Goal: Complete application form

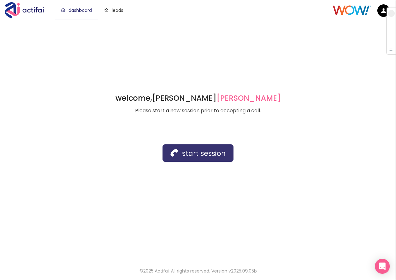
click at [178, 148] on button "start session" at bounding box center [198, 152] width 71 height 17
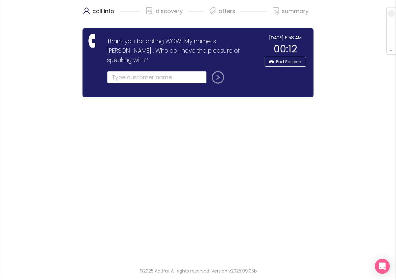
click at [132, 71] on input "text" at bounding box center [157, 77] width 100 height 12
type input "[PERSON_NAME]"
click at [219, 71] on button "submit" at bounding box center [216, 77] width 15 height 12
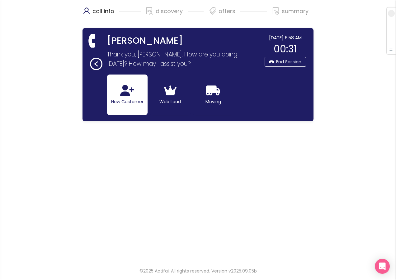
click at [130, 105] on button "New Customer" at bounding box center [127, 94] width 41 height 41
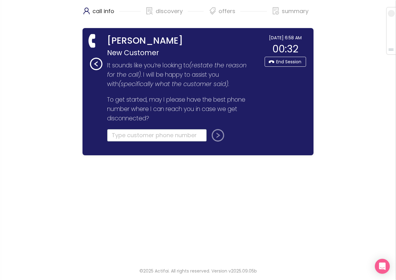
click at [114, 134] on input "tel" at bounding box center [157, 135] width 100 height 12
type input "[PHONE_NUMBER]"
click at [215, 135] on button "submit" at bounding box center [216, 135] width 15 height 12
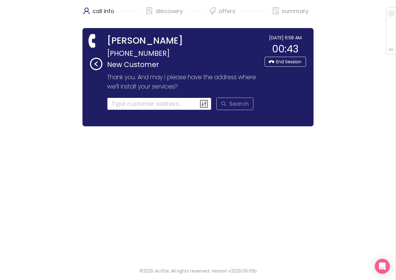
click at [115, 107] on input at bounding box center [159, 104] width 105 height 12
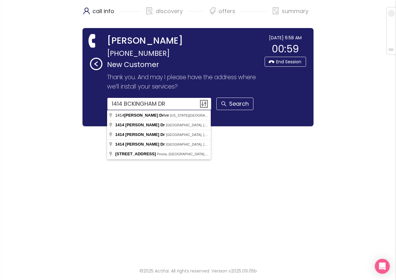
click at [127, 105] on input "1414 BCKINGHAM DR" at bounding box center [159, 104] width 105 height 12
type input "[GEOGRAPHIC_DATA], [GEOGRAPHIC_DATA], [GEOGRAPHIC_DATA], [GEOGRAPHIC_DATA]"
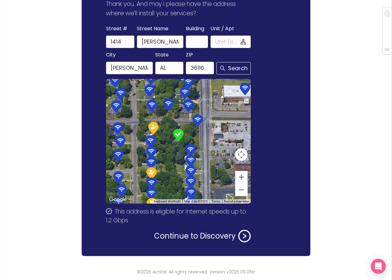
scroll to position [74, 0]
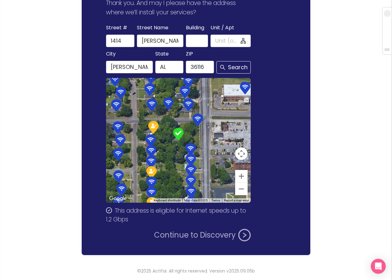
click at [171, 231] on button "Continue to Discovery" at bounding box center [202, 235] width 97 height 12
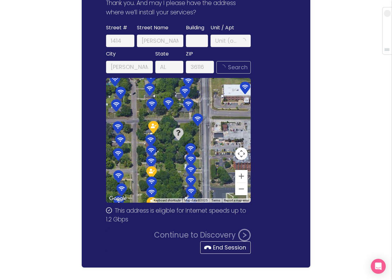
scroll to position [0, 0]
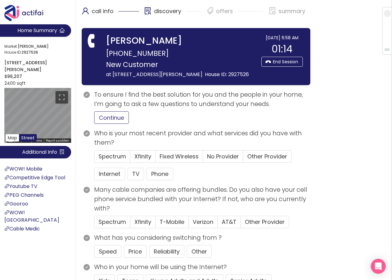
drag, startPoint x: 106, startPoint y: 126, endPoint x: 7, endPoint y: 135, distance: 99.2
click at [106, 124] on button "Continue" at bounding box center [111, 117] width 35 height 12
click at [108, 160] on span "Spectrum" at bounding box center [111, 156] width 27 height 8
click at [94, 158] on input "Spectrum" at bounding box center [94, 158] width 0 height 0
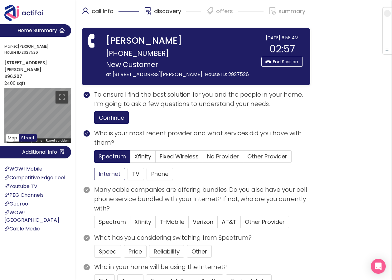
click at [108, 180] on button "Internet" at bounding box center [109, 174] width 31 height 12
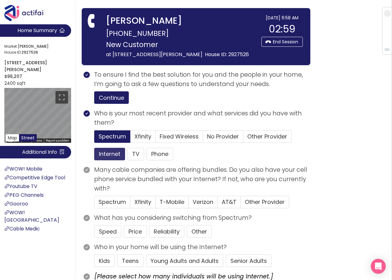
scroll to position [62, 0]
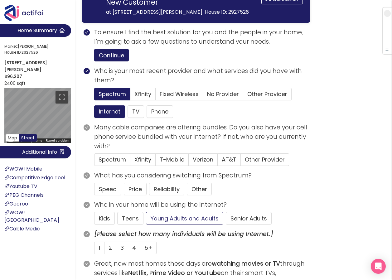
click at [167, 224] on button "Young Adults and Adults" at bounding box center [184, 218] width 77 height 12
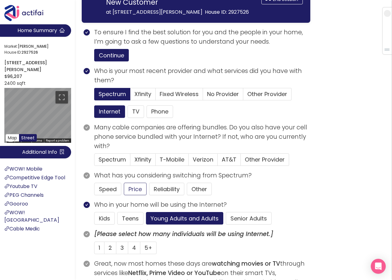
click at [138, 195] on button "Price" at bounding box center [135, 189] width 23 height 12
click at [133, 251] on span "4" at bounding box center [134, 248] width 4 height 8
click at [128, 250] on input "4" at bounding box center [128, 250] width 0 height 0
click at [254, 163] on span "Other Provider" at bounding box center [265, 159] width 40 height 8
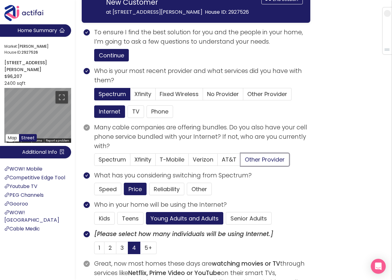
click at [241, 161] on input "Other Provider" at bounding box center [241, 161] width 0 height 0
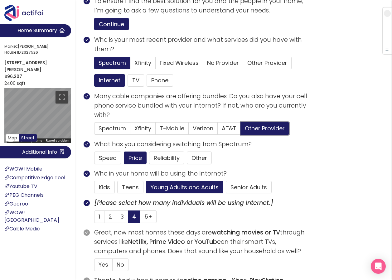
scroll to position [125, 0]
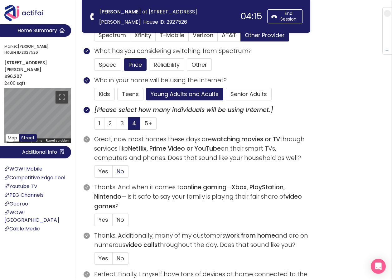
click at [126, 171] on label "No" at bounding box center [120, 171] width 16 height 12
click at [112, 173] on input "No" at bounding box center [112, 173] width 0 height 0
click at [117, 219] on span "No" at bounding box center [120, 220] width 7 height 8
click at [112, 222] on input "No" at bounding box center [112, 222] width 0 height 0
click at [121, 258] on span "No" at bounding box center [120, 258] width 7 height 8
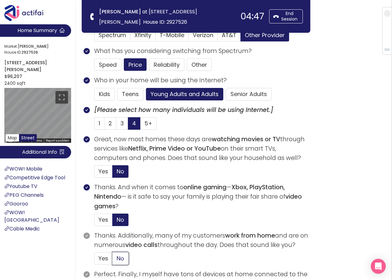
click at [112, 260] on input "No" at bounding box center [112, 260] width 0 height 0
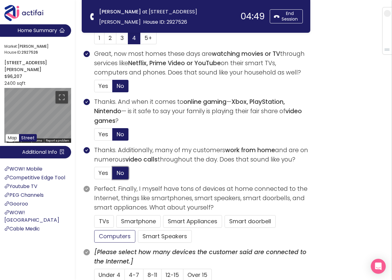
scroll to position [218, 0]
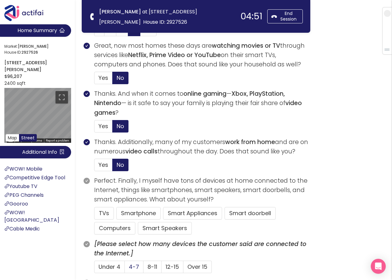
click at [127, 267] on label "4-7" at bounding box center [134, 267] width 19 height 12
click at [125, 269] on input "4-7" at bounding box center [125, 269] width 0 height 0
click at [132, 213] on button "Smartphone" at bounding box center [138, 213] width 44 height 12
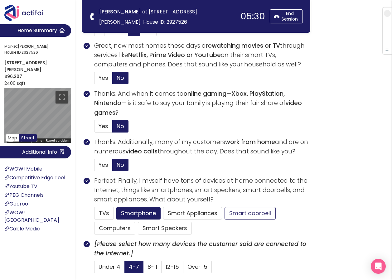
click at [244, 213] on button "Smart doorbell" at bounding box center [249, 213] width 51 height 12
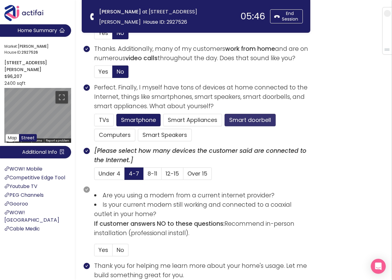
scroll to position [312, 0]
click at [120, 251] on span "No" at bounding box center [120, 250] width 7 height 8
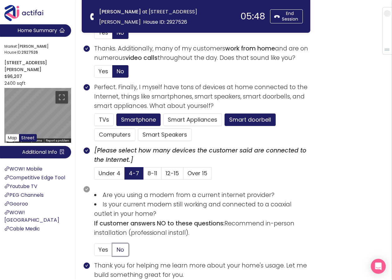
click at [112, 251] on input "No" at bounding box center [112, 251] width 0 height 0
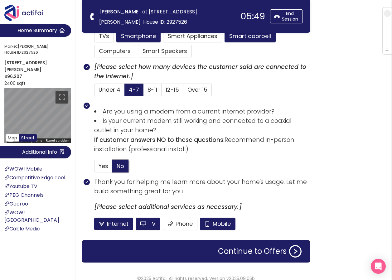
scroll to position [403, 0]
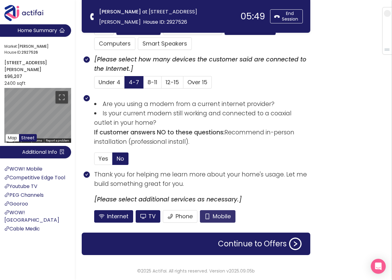
click at [211, 216] on button "Mobile" at bounding box center [218, 216] width 36 height 12
click at [148, 219] on button "TV" at bounding box center [148, 216] width 25 height 12
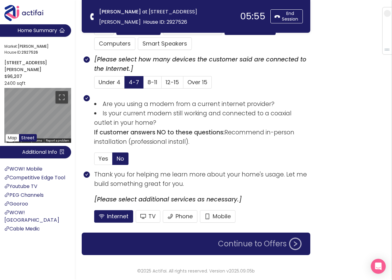
click at [238, 243] on button "Continue to Offers" at bounding box center [259, 243] width 91 height 12
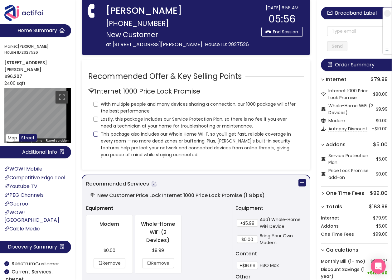
scroll to position [0, 0]
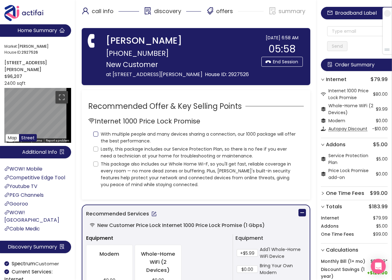
click at [97, 136] on input "With multiple people and many devices sharing a connection, our 1000 package wi…" at bounding box center [95, 133] width 5 height 5
checkbox input "true"
click at [95, 151] on input "Lastly, this package includes our Service Protection Plan, so there is no fee i…" at bounding box center [95, 148] width 5 height 5
checkbox input "true"
click at [94, 166] on input "This package also includes our Whole Home Wi-F, so you'll get fast, reliable co…" at bounding box center [95, 163] width 5 height 5
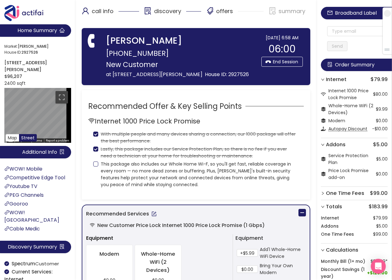
checkbox input "true"
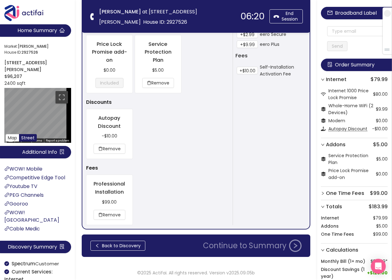
scroll to position [397, 0]
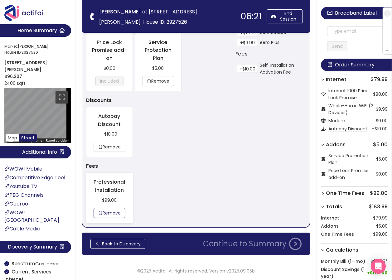
click at [111, 215] on button "Remove" at bounding box center [109, 213] width 32 height 10
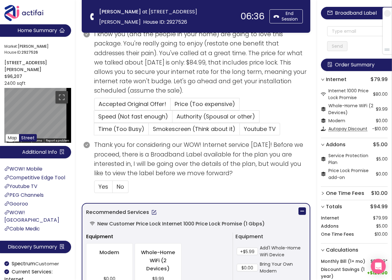
scroll to position [82, 0]
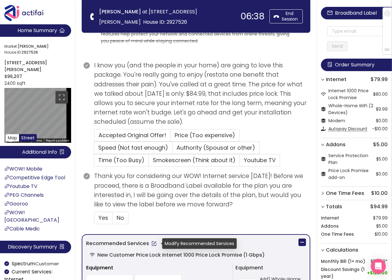
click at [153, 243] on button "button" at bounding box center [154, 243] width 10 height 10
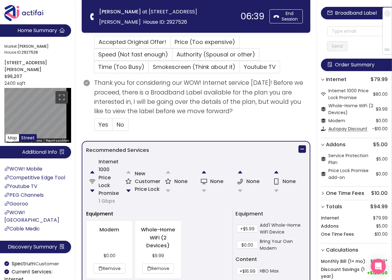
scroll to position [175, 0]
click at [128, 190] on button "button" at bounding box center [128, 190] width 12 height 12
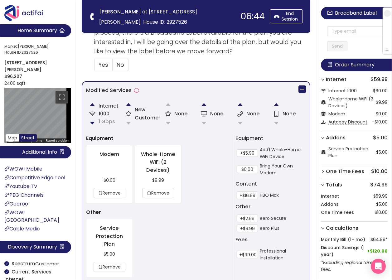
scroll to position [280, 0]
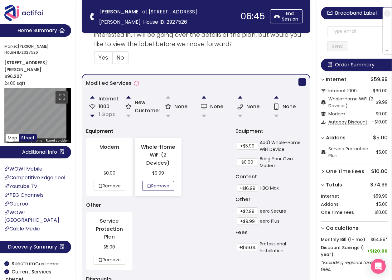
click at [157, 184] on button "Remove" at bounding box center [158, 186] width 32 height 10
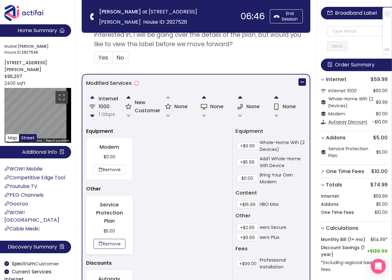
drag, startPoint x: 111, startPoint y: 243, endPoint x: 189, endPoint y: 218, distance: 82.4
click at [112, 243] on button "Remove" at bounding box center [109, 244] width 32 height 10
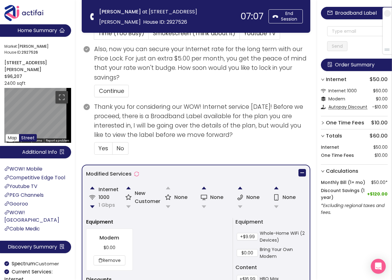
scroll to position [187, 0]
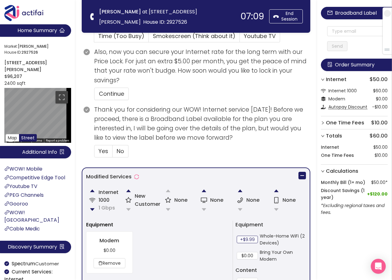
click at [244, 241] on button "+$9.99" at bounding box center [247, 239] width 21 height 7
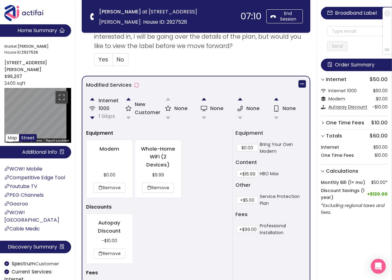
scroll to position [280, 0]
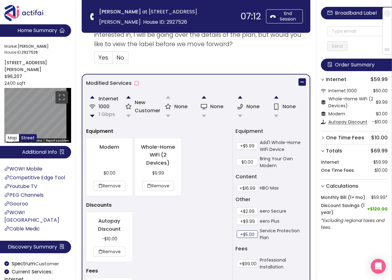
click at [246, 234] on button "+$5.00" at bounding box center [247, 233] width 21 height 7
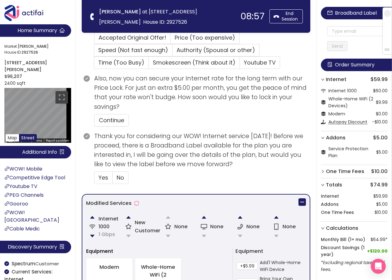
scroll to position [93, 0]
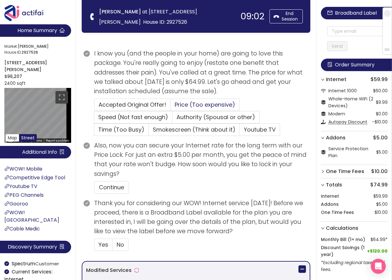
click at [181, 103] on span "Price (Too expensive)" at bounding box center [205, 105] width 60 height 8
click at [170, 107] on input "Price (Too expensive)" at bounding box center [170, 107] width 0 height 0
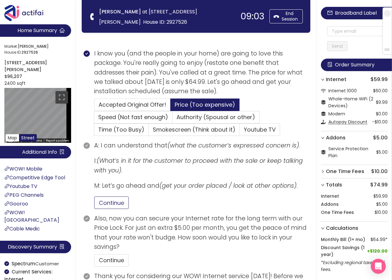
click at [100, 205] on button "Continue" at bounding box center [111, 202] width 35 height 12
click at [104, 260] on button "Continue" at bounding box center [111, 260] width 35 height 12
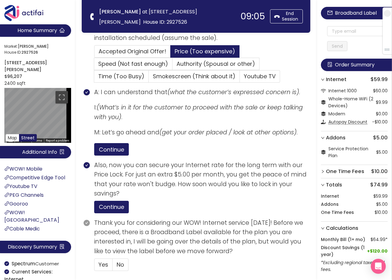
scroll to position [156, 0]
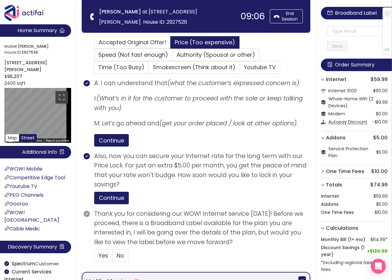
click at [100, 257] on span "Yes" at bounding box center [103, 255] width 10 height 8
click at [94, 257] on input "Yes" at bounding box center [94, 257] width 0 height 0
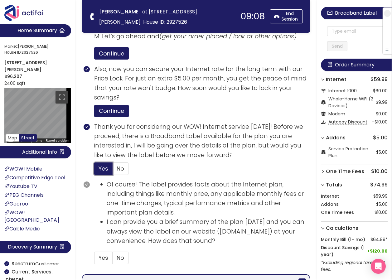
scroll to position [312, 0]
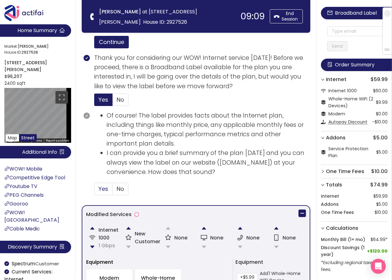
click at [101, 189] on span "Yes" at bounding box center [103, 189] width 10 height 8
click at [94, 191] on input "Yes" at bounding box center [94, 191] width 0 height 0
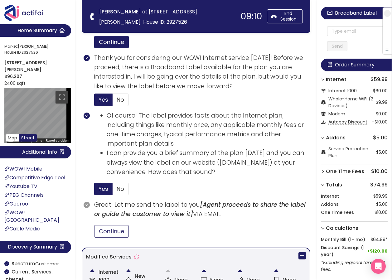
click at [112, 231] on button "Continue" at bounding box center [111, 231] width 35 height 12
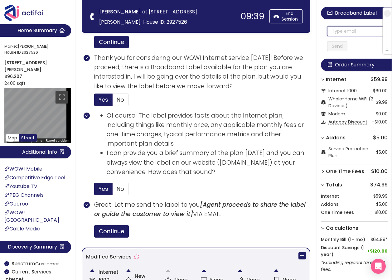
click at [336, 32] on input "text" at bounding box center [357, 31] width 60 height 10
drag, startPoint x: 374, startPoint y: 31, endPoint x: 337, endPoint y: 29, distance: 36.8
click at [337, 29] on input "[EMAIL_ADDRESS][DOMAIN_NAME]" at bounding box center [357, 31] width 60 height 10
click at [334, 31] on input "[EMAIL_ADDRESS][DOMAIN_NAME]" at bounding box center [357, 31] width 60 height 10
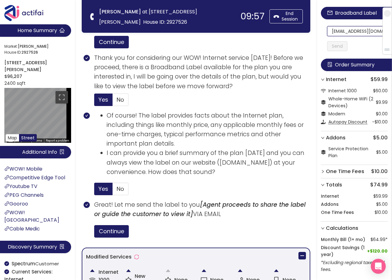
click at [334, 31] on input "[EMAIL_ADDRESS][DOMAIN_NAME]" at bounding box center [357, 31] width 60 height 10
drag, startPoint x: 334, startPoint y: 31, endPoint x: 394, endPoint y: 31, distance: 60.1
type input "[EMAIL_ADDRESS][DOMAIN_NAME]"
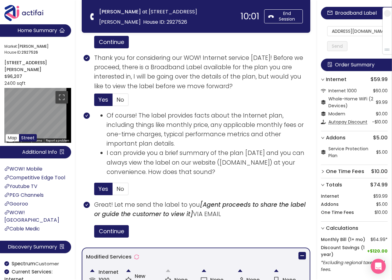
scroll to position [0, 0]
click at [344, 50] on button "Send" at bounding box center [337, 46] width 20 height 10
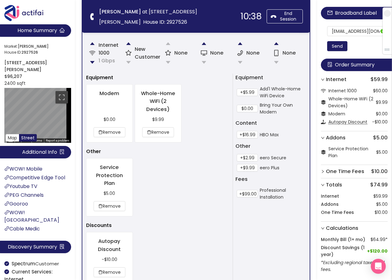
scroll to position [654, 0]
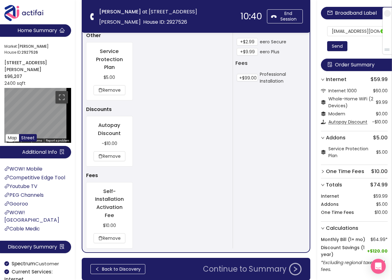
click at [243, 268] on button "Continue to Summary" at bounding box center [252, 269] width 106 height 12
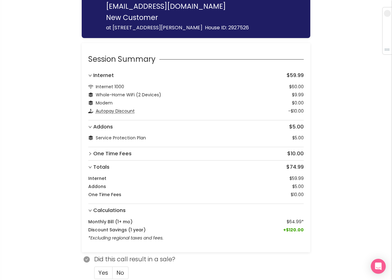
scroll to position [41, 0]
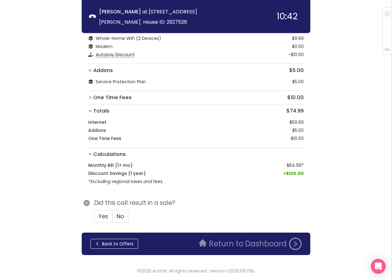
drag, startPoint x: 103, startPoint y: 218, endPoint x: 122, endPoint y: 216, distance: 19.7
click at [102, 218] on span "Yes" at bounding box center [103, 216] width 10 height 8
click at [94, 218] on input "Yes" at bounding box center [94, 218] width 0 height 0
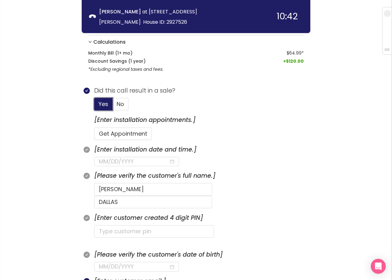
scroll to position [166, 0]
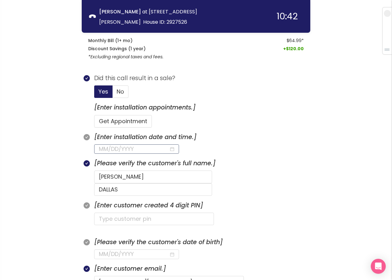
click at [117, 151] on input at bounding box center [134, 149] width 70 height 9
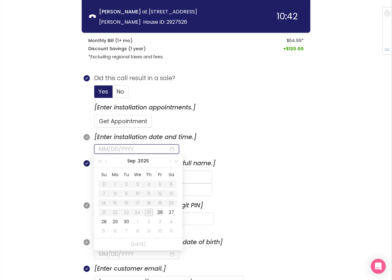
type input "[DATE]"
click at [158, 213] on div "26" at bounding box center [159, 211] width 7 height 7
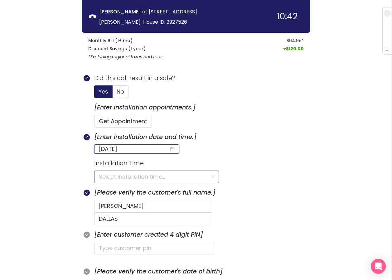
click at [100, 177] on input "search" at bounding box center [154, 177] width 111 height 12
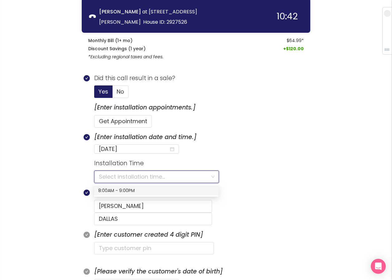
click at [111, 191] on div "8:00AM - 9:00PM" at bounding box center [156, 190] width 116 height 7
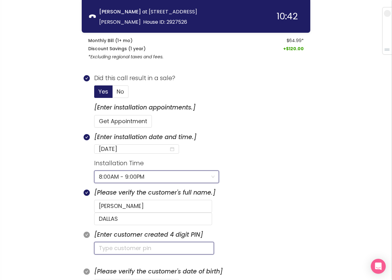
click at [125, 242] on input "text" at bounding box center [154, 248] width 120 height 12
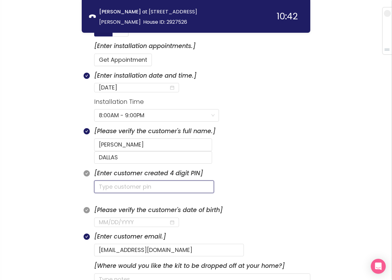
scroll to position [228, 0]
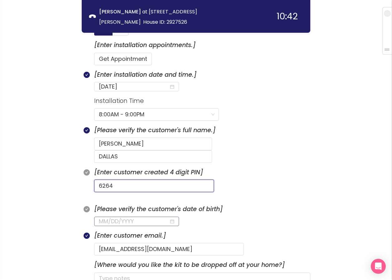
type input "6264"
click at [97, 217] on div at bounding box center [136, 221] width 85 height 9
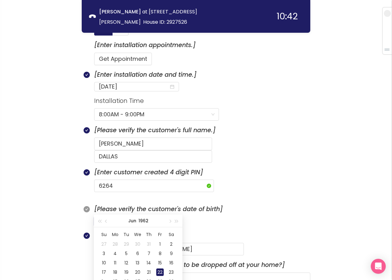
click at [157, 271] on div "22" at bounding box center [159, 271] width 7 height 7
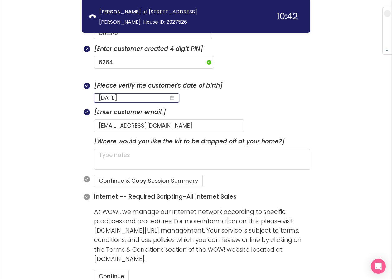
scroll to position [353, 0]
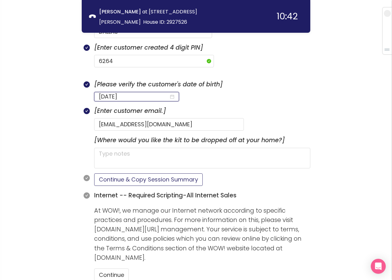
type input "[DATE]"
click at [141, 173] on button "Continue & Copy Session Summary" at bounding box center [148, 179] width 108 height 12
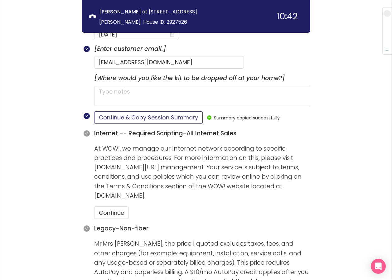
scroll to position [415, 0]
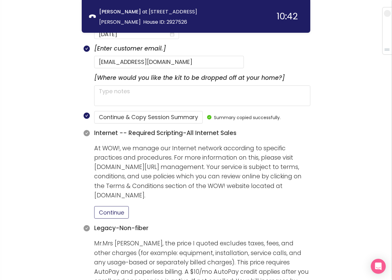
click at [105, 206] on button "Continue" at bounding box center [111, 212] width 35 height 12
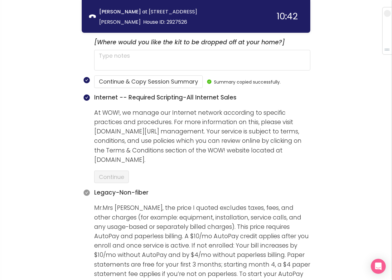
scroll to position [571, 0]
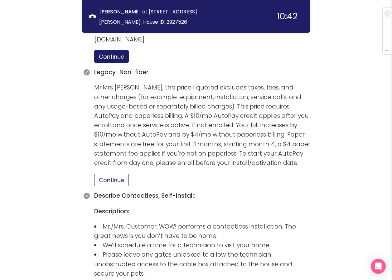
click at [114, 174] on button "Continue" at bounding box center [111, 180] width 35 height 12
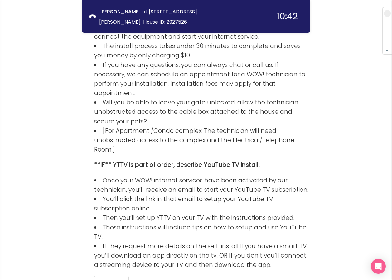
scroll to position [889, 0]
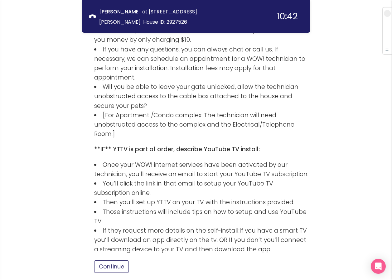
click at [117, 260] on button "Continue" at bounding box center [111, 266] width 35 height 12
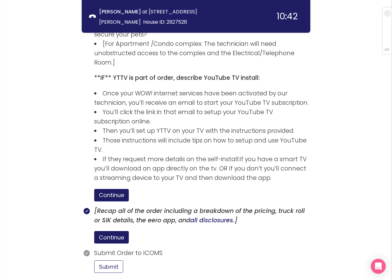
scroll to position [929, 0]
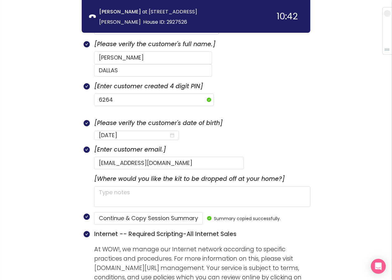
scroll to position [343, 0]
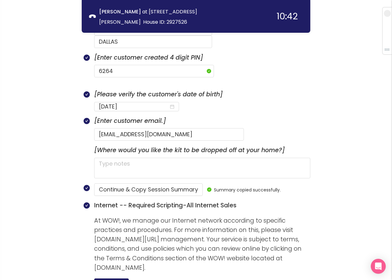
click at [270, 90] on p "[Please verify the customer's date of birth]" at bounding box center [202, 94] width 216 height 9
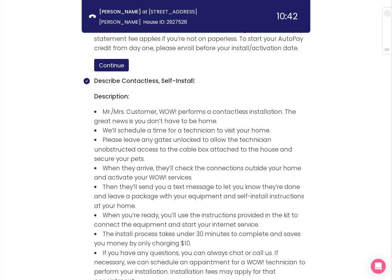
scroll to position [1018, 0]
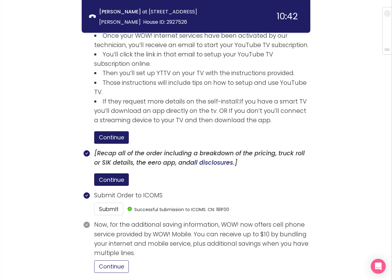
click at [114, 260] on button "Continue" at bounding box center [111, 266] width 35 height 12
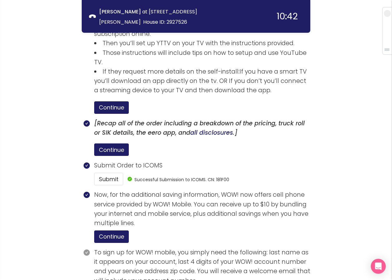
scroll to position [1076, 0]
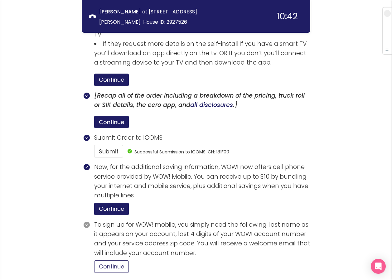
click at [122, 260] on button "Continue" at bounding box center [111, 266] width 35 height 12
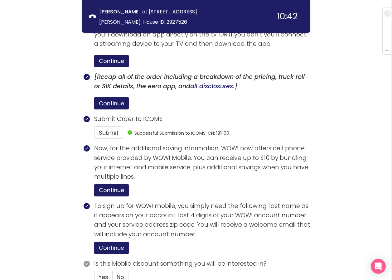
scroll to position [1105, 0]
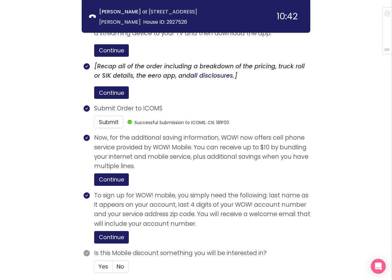
click at [117, 262] on span "No" at bounding box center [120, 266] width 7 height 8
click at [112, 268] on input "No" at bounding box center [112, 268] width 0 height 0
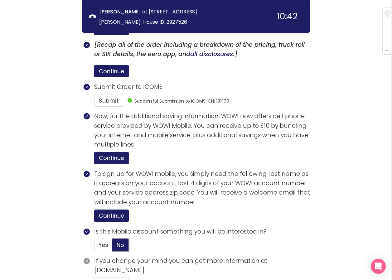
scroll to position [1144, 0]
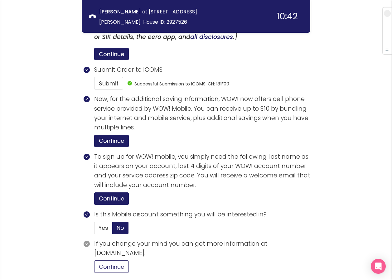
click at [112, 260] on button "Continue" at bounding box center [111, 266] width 35 height 12
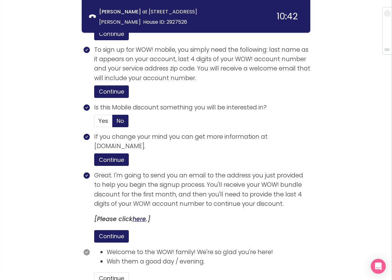
scroll to position [1262, 0]
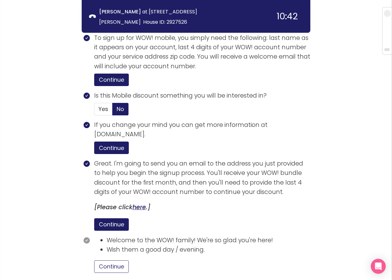
click at [103, 260] on button "Continue" at bounding box center [111, 266] width 35 height 12
